Goal: Information Seeking & Learning: Understand process/instructions

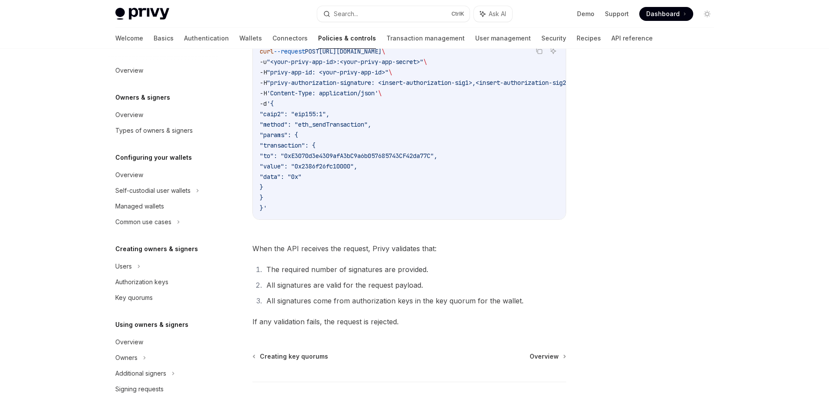
scroll to position [44, 0]
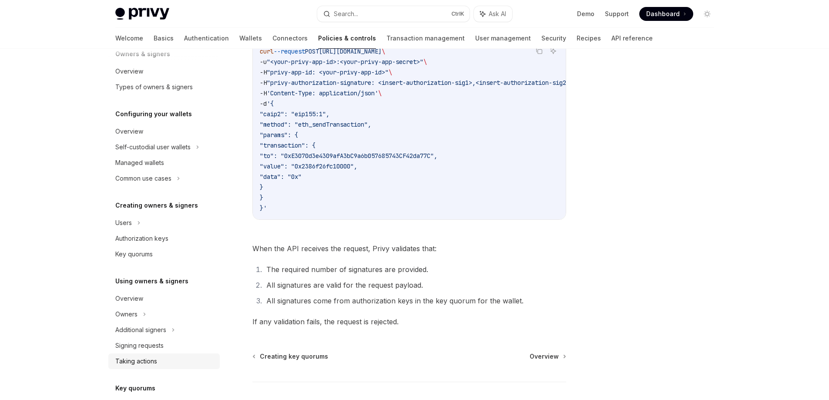
click at [141, 359] on div "Taking actions" at bounding box center [136, 361] width 42 height 10
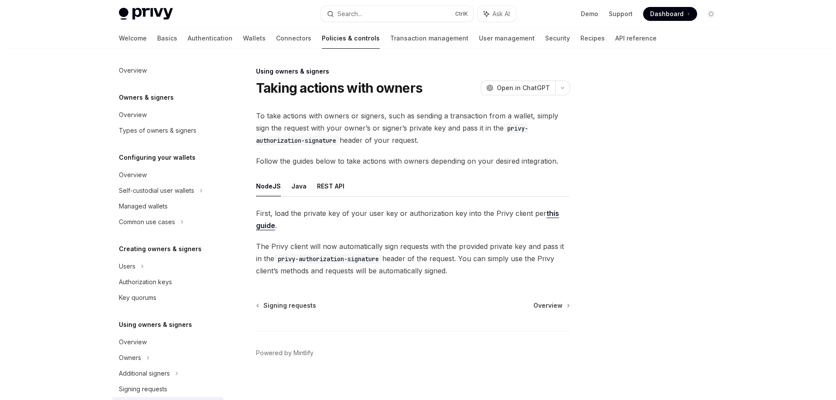
scroll to position [180, 0]
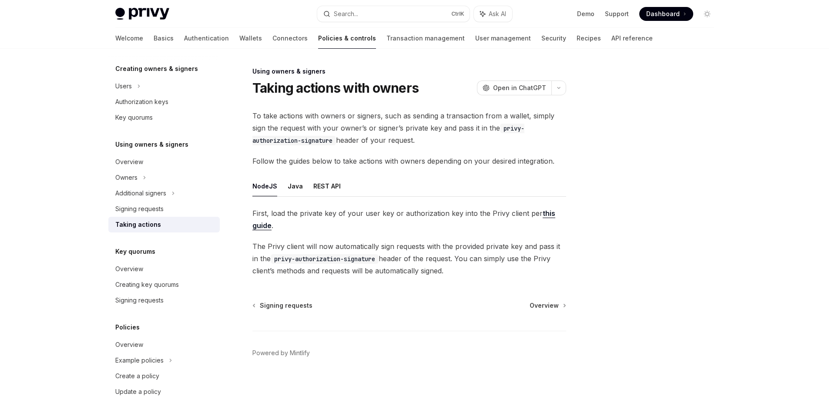
click at [338, 187] on ul "NodeJS Java REST API" at bounding box center [410, 186] width 314 height 21
click at [331, 187] on button "REST API" at bounding box center [326, 186] width 27 height 20
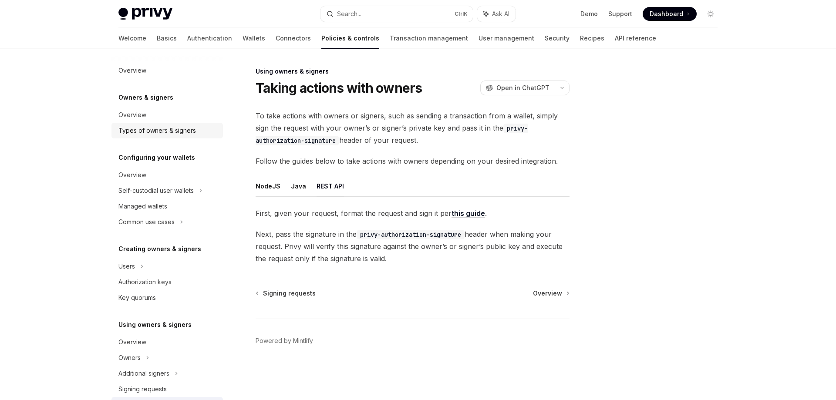
click at [174, 132] on div "Types of owners & signers" at bounding box center [156, 130] width 77 height 10
type textarea "*"
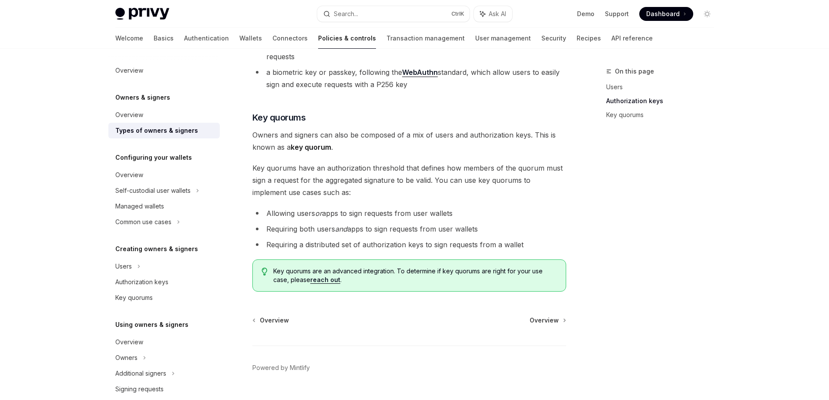
scroll to position [305, 0]
